Goal: Understand process/instructions

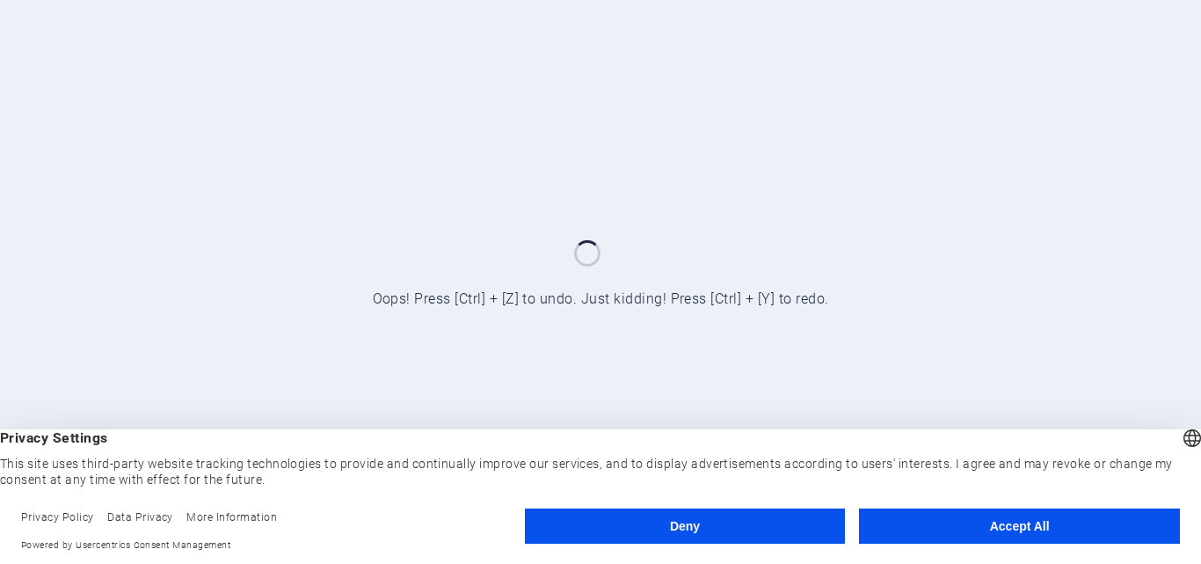
click at [1038, 521] on button "Accept All" at bounding box center [1019, 525] width 321 height 35
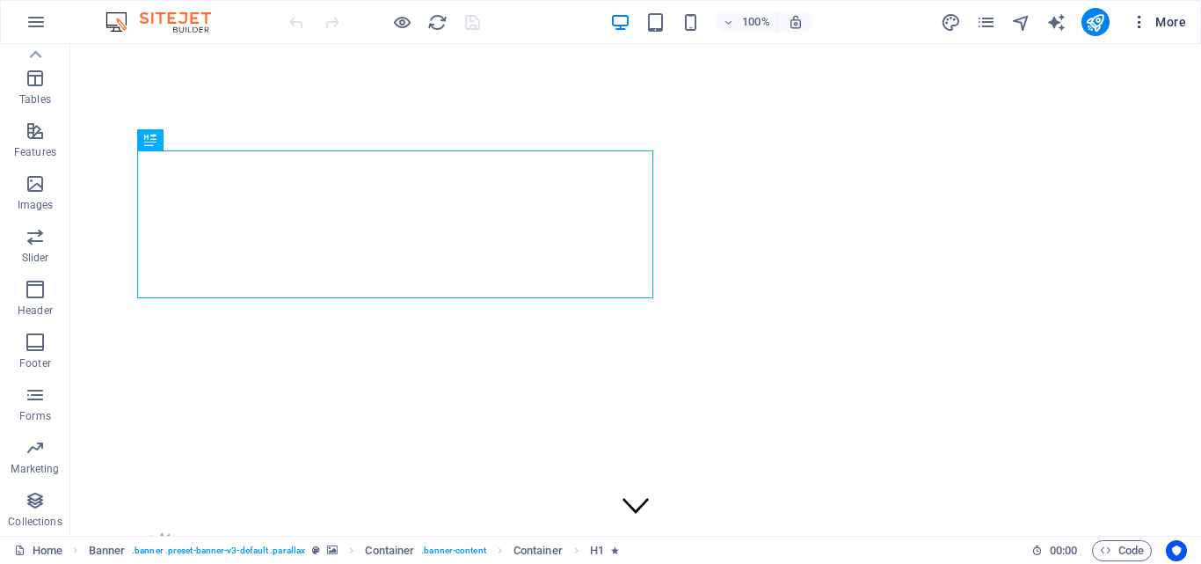
click at [1142, 18] on icon "button" at bounding box center [1140, 22] width 18 height 18
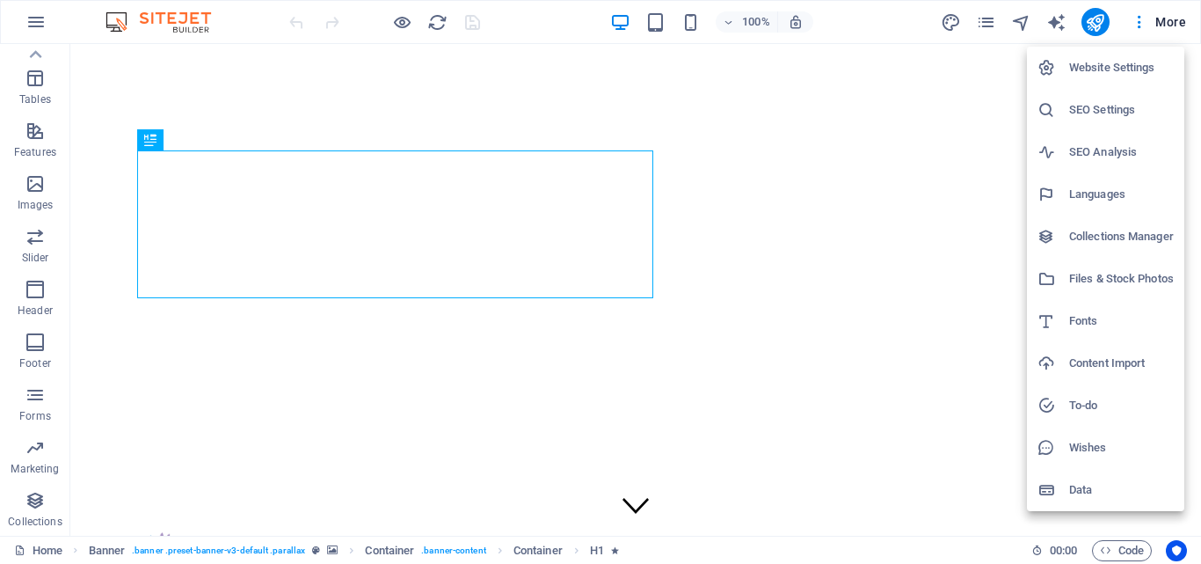
click at [892, 18] on div at bounding box center [600, 282] width 1201 height 564
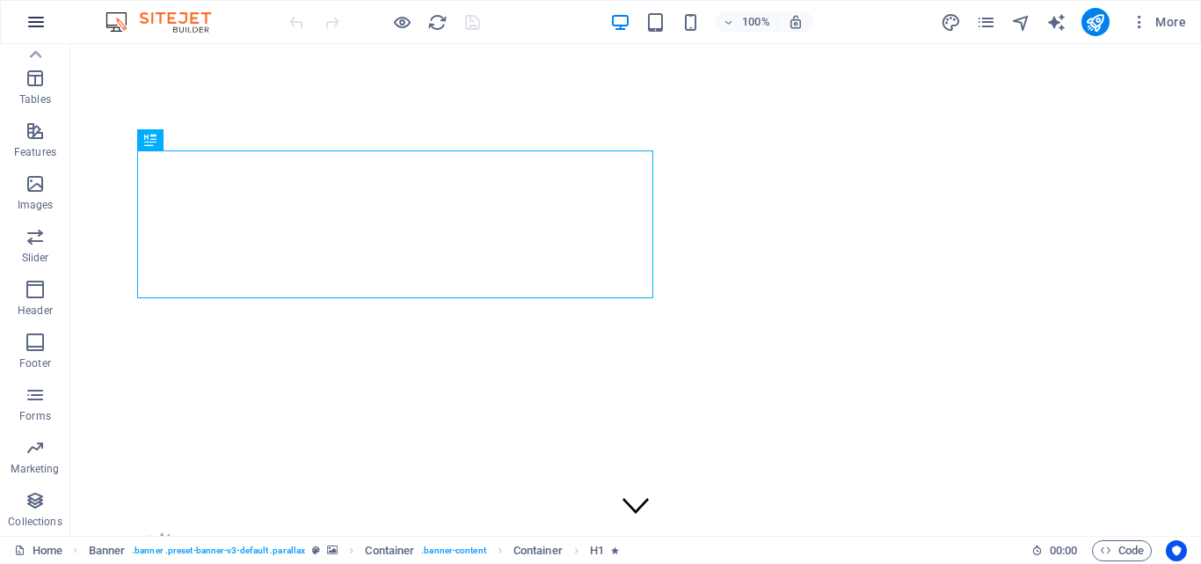
click at [33, 16] on icon "button" at bounding box center [35, 21] width 21 height 21
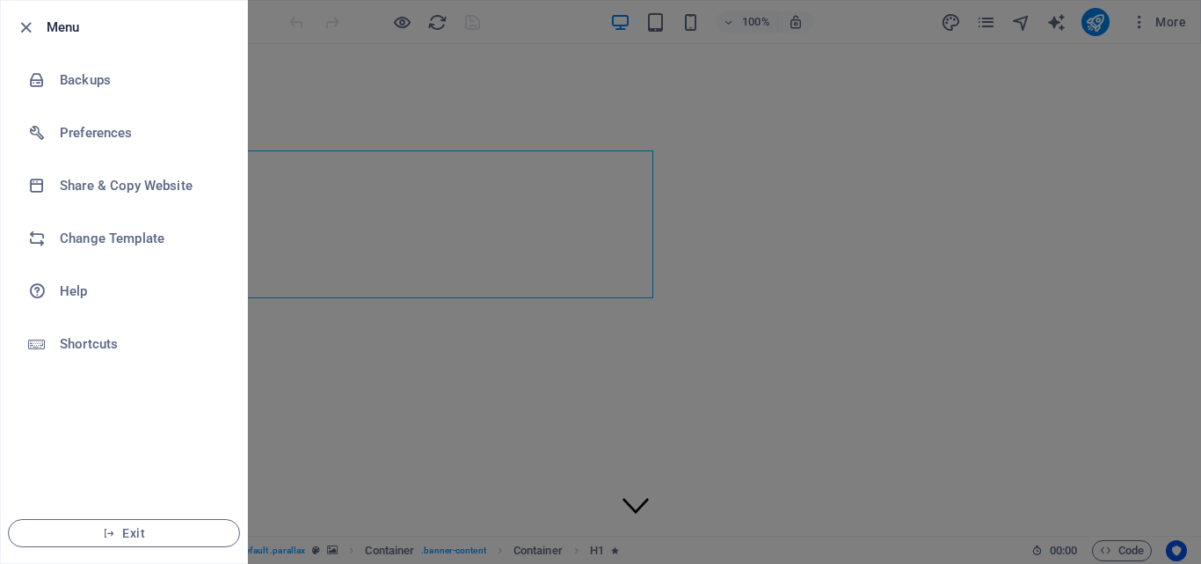
click at [346, 33] on div at bounding box center [600, 282] width 1201 height 564
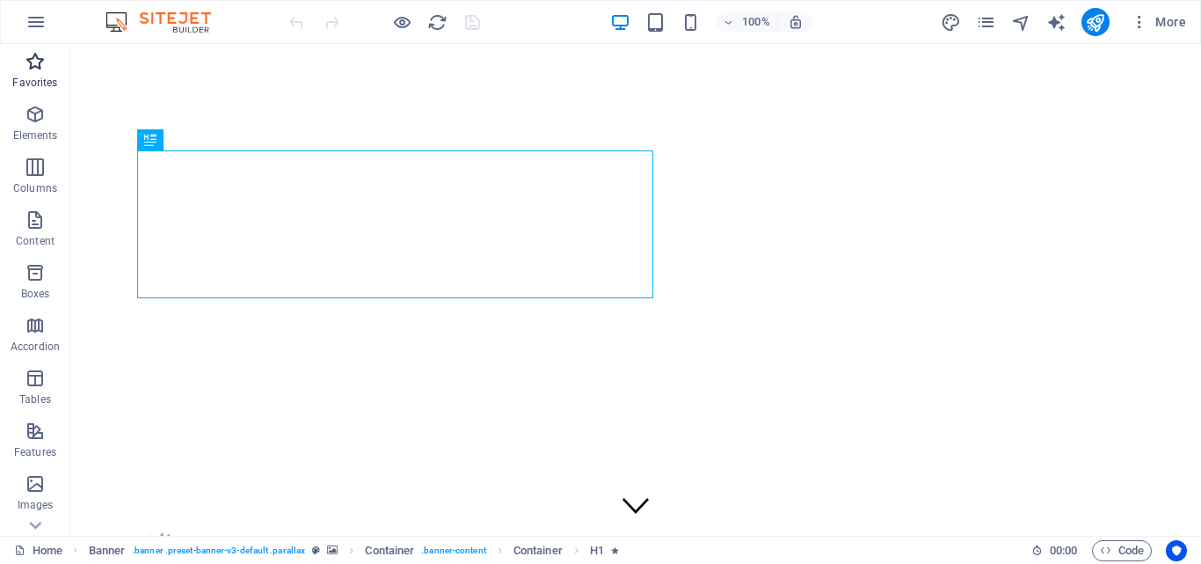
click at [41, 70] on icon "button" at bounding box center [35, 61] width 21 height 21
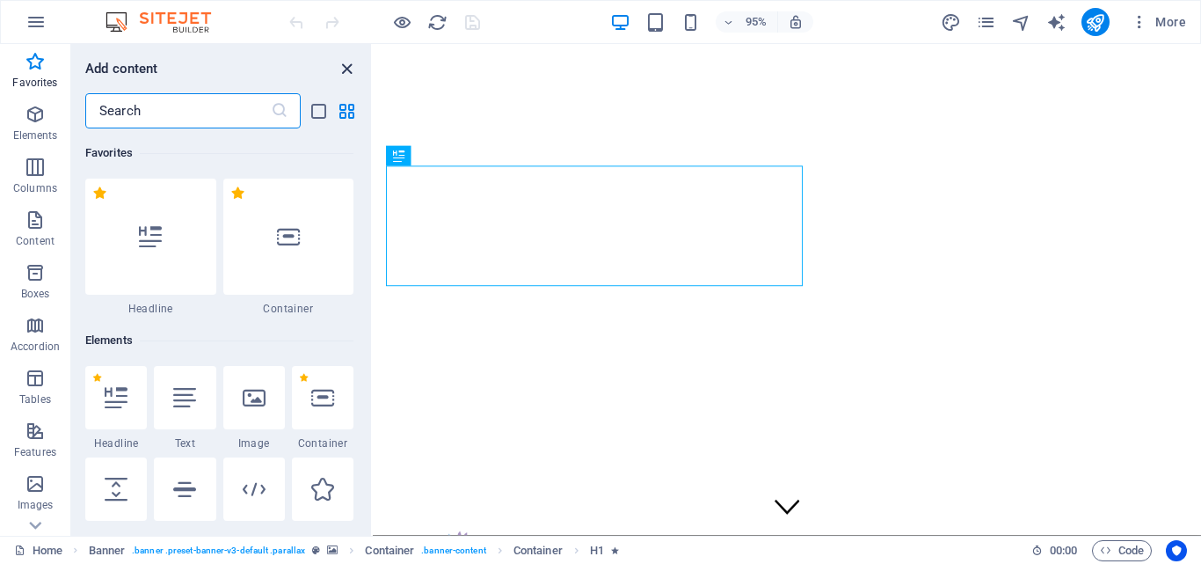
click at [348, 67] on icon "close panel" at bounding box center [347, 69] width 20 height 20
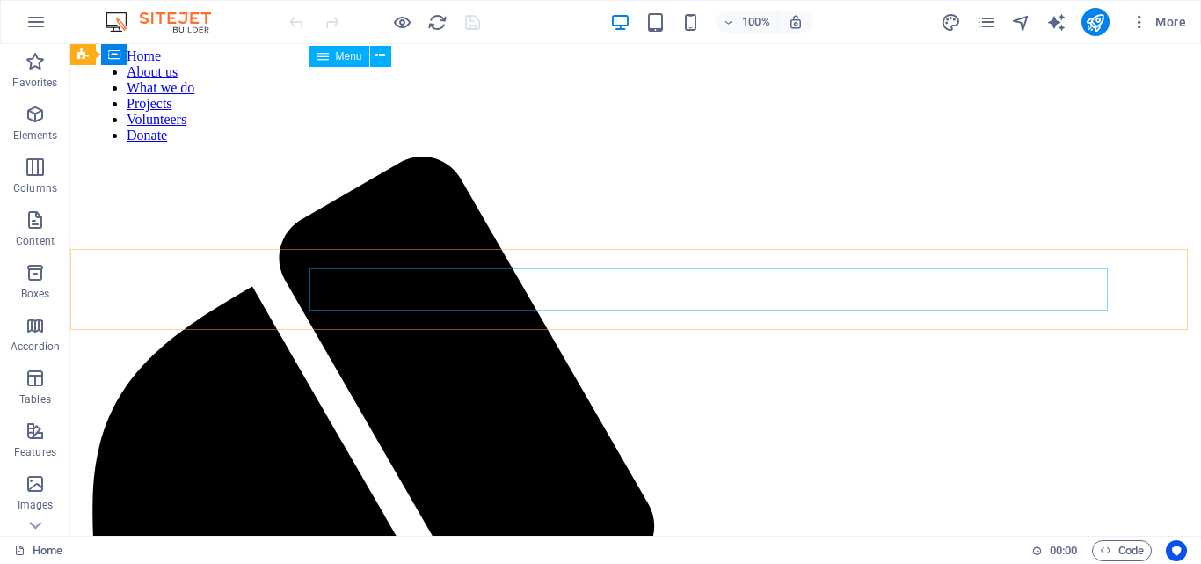
scroll to position [513, 0]
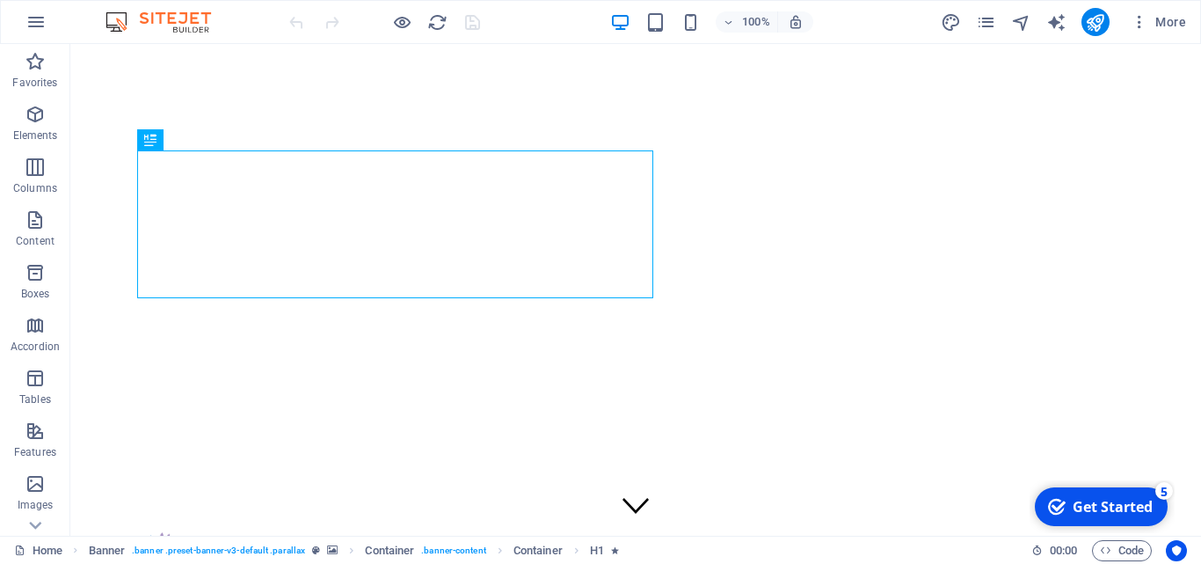
click at [1118, 506] on div "Get Started" at bounding box center [1113, 506] width 80 height 19
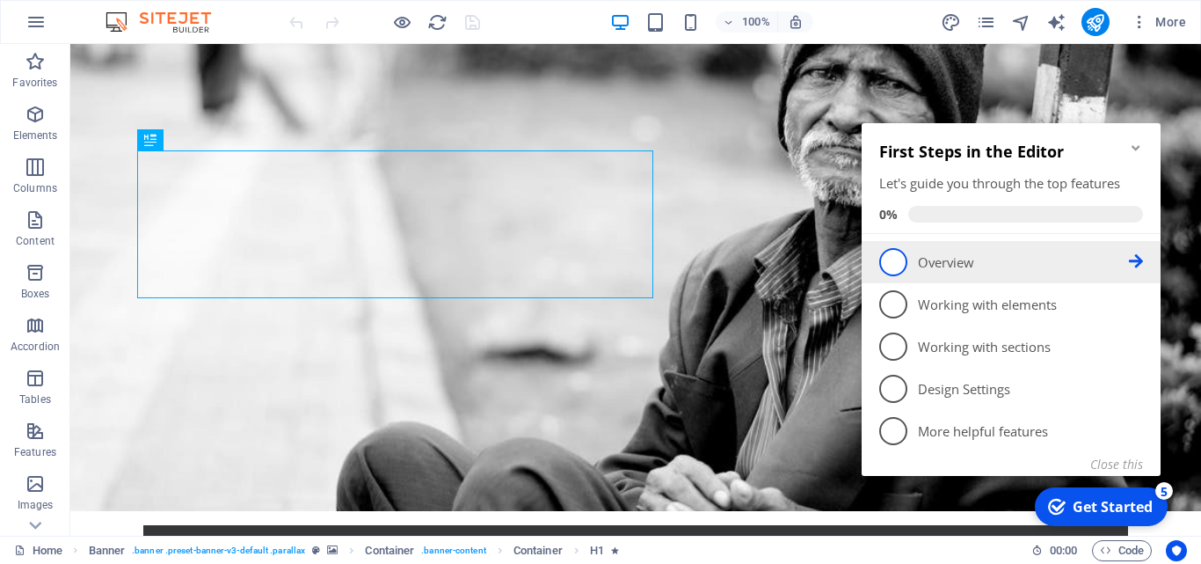
click at [899, 257] on span "1" at bounding box center [893, 262] width 28 height 28
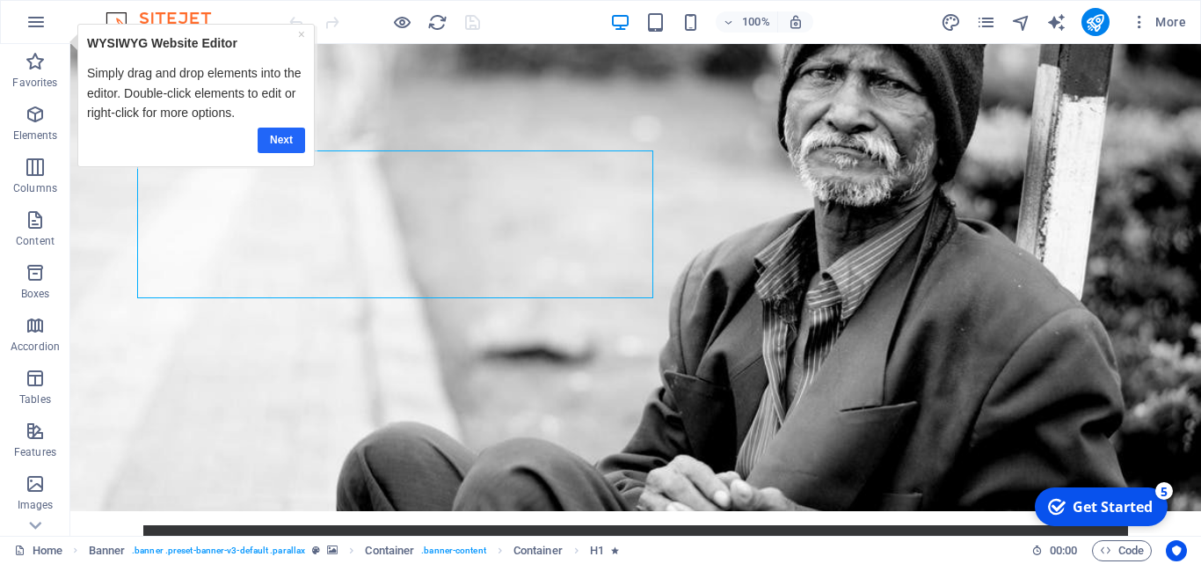
click at [284, 135] on link "Next" at bounding box center [280, 139] width 47 height 25
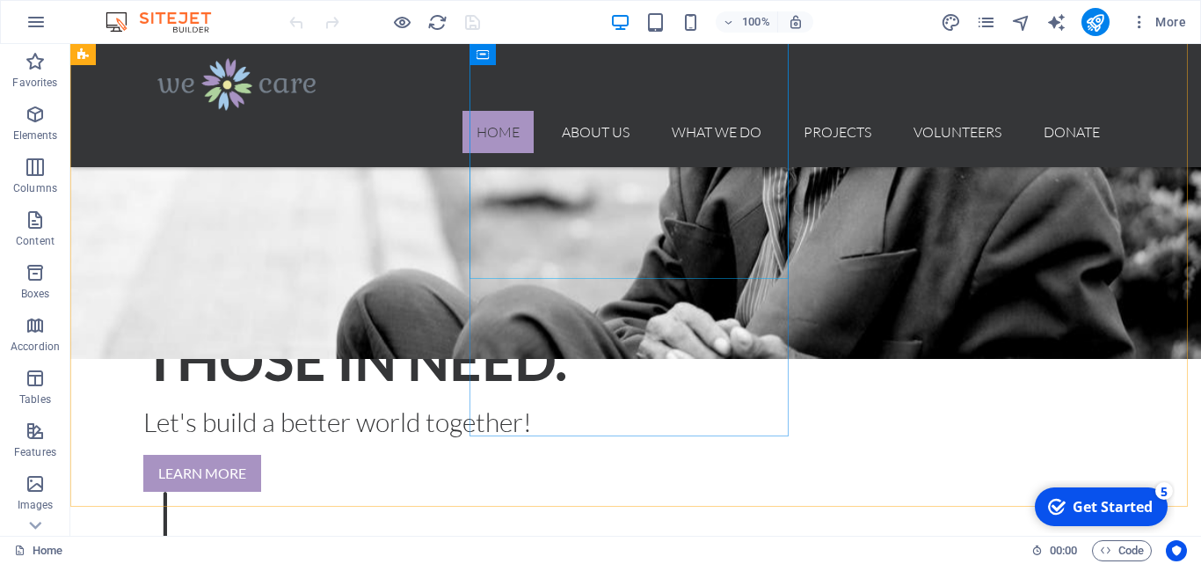
scroll to position [616, 0]
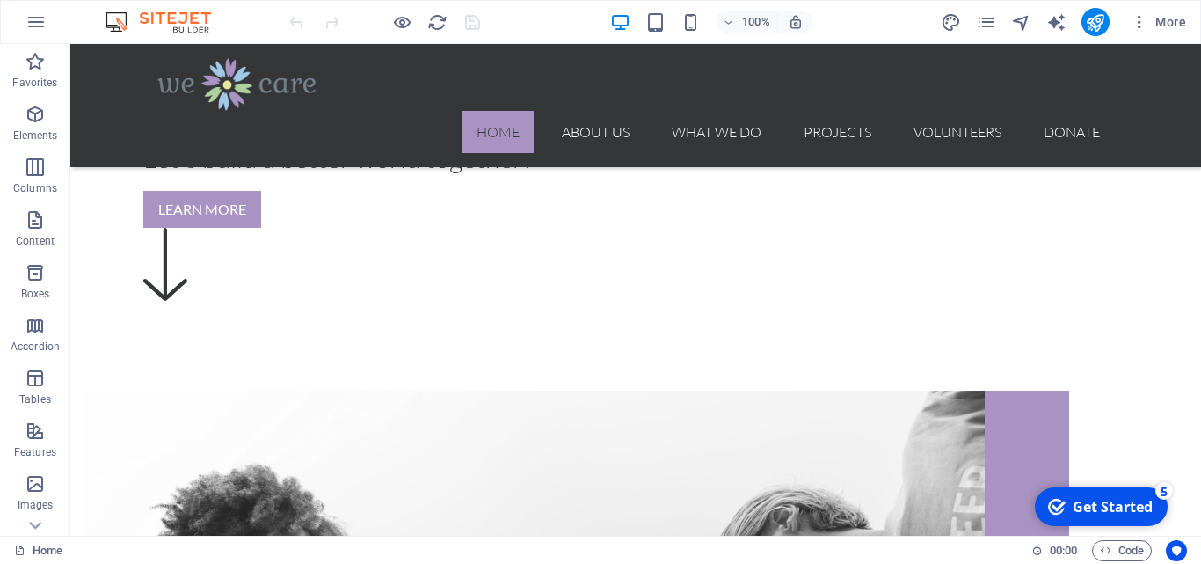
click at [1111, 505] on div "Get Started" at bounding box center [1113, 506] width 80 height 19
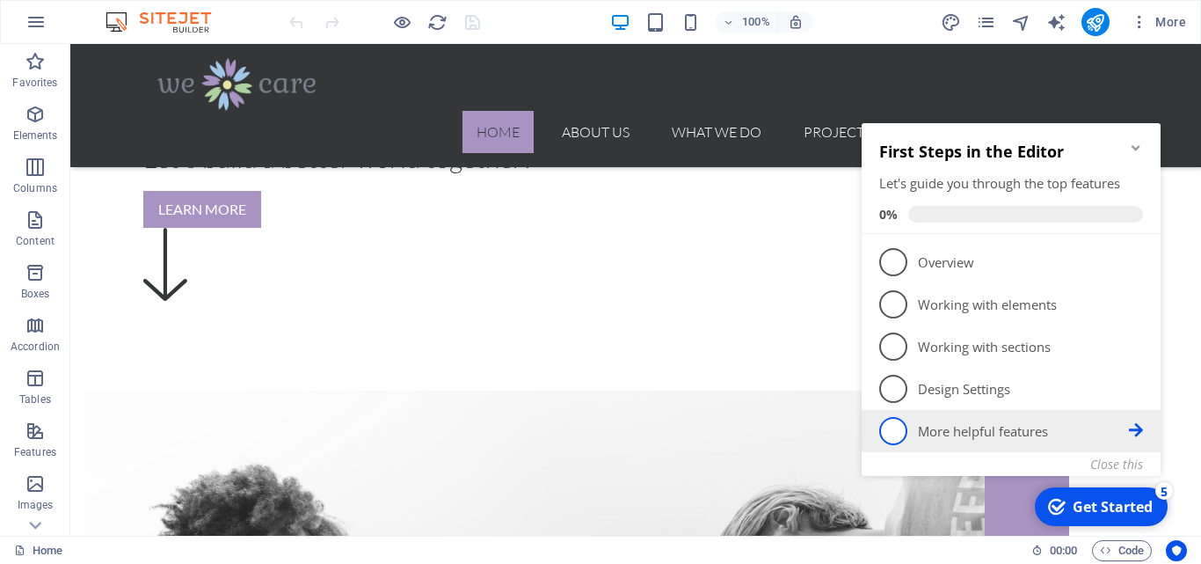
click at [955, 419] on link "5 More helpful features - incomplete" at bounding box center [1011, 431] width 264 height 28
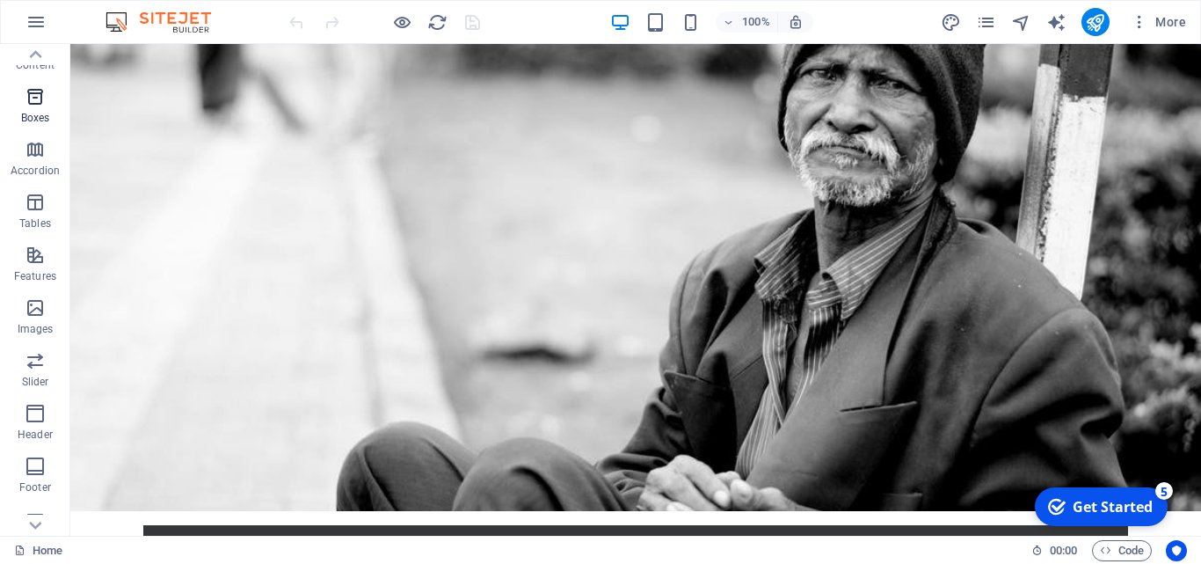
scroll to position [300, 0]
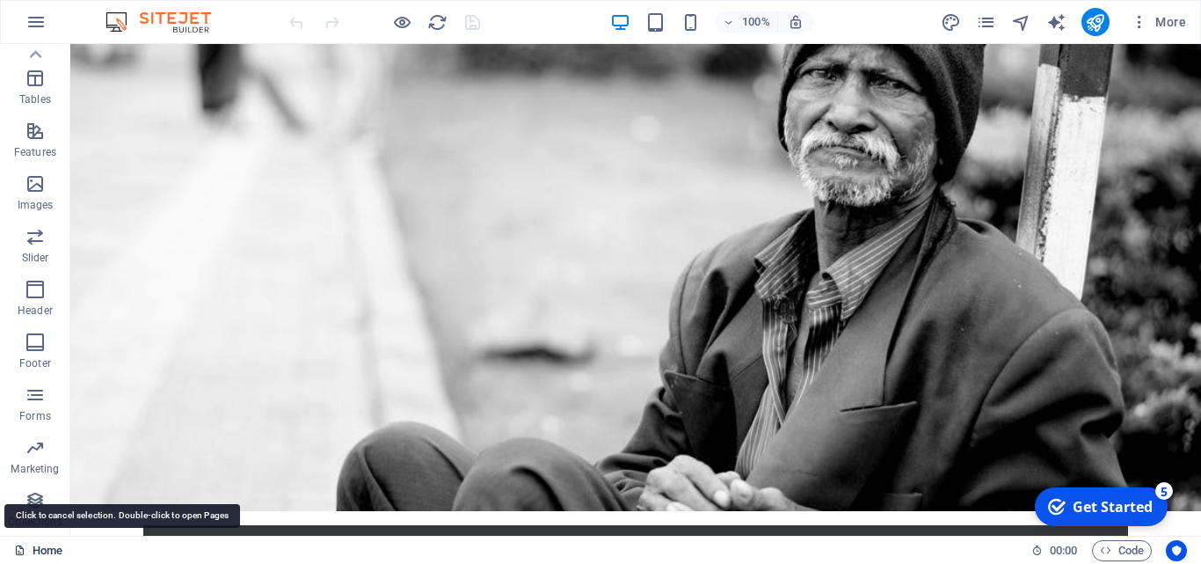
click at [39, 544] on link "Home" at bounding box center [38, 550] width 48 height 21
